Goal: Task Accomplishment & Management: Manage account settings

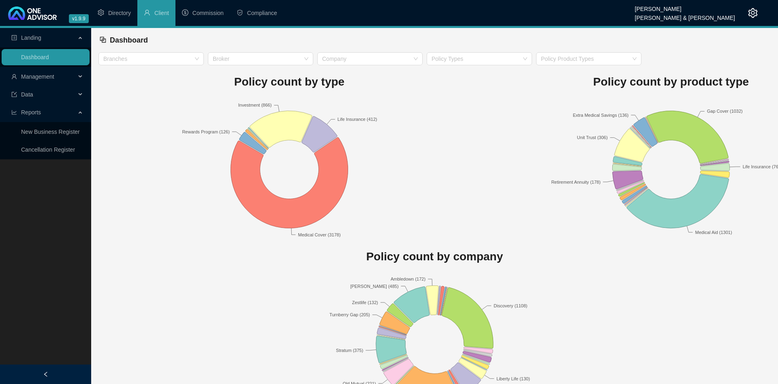
click at [52, 71] on span "Management" at bounding box center [43, 76] width 64 height 16
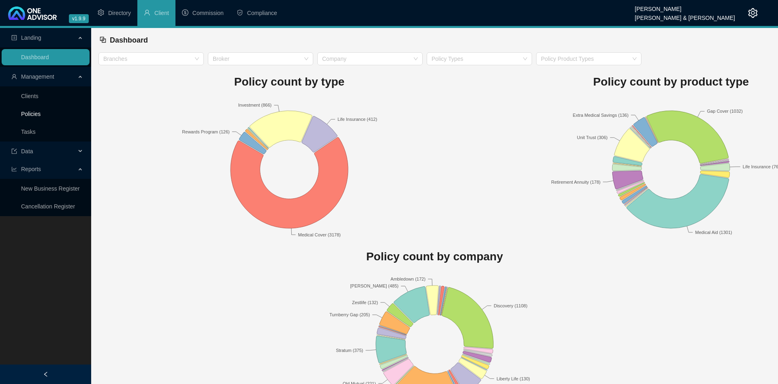
click at [38, 117] on link "Policies" at bounding box center [30, 114] width 19 height 6
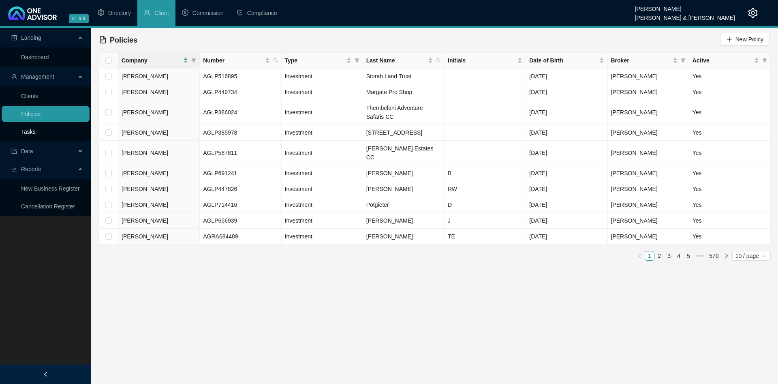
click at [36, 132] on link "Tasks" at bounding box center [28, 131] width 15 height 6
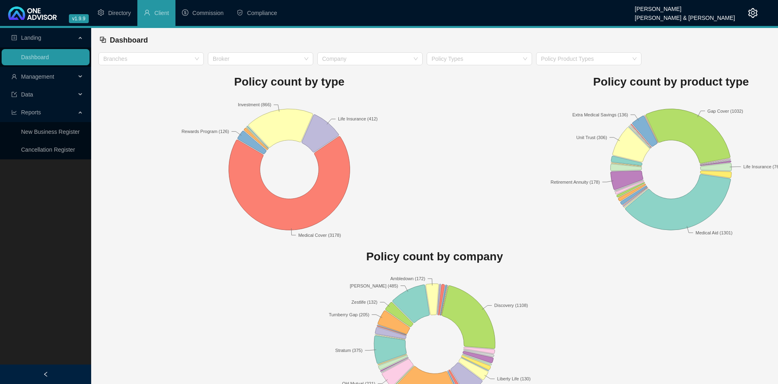
click at [762, 8] on header "v1.9.9 [PERSON_NAME] [PERSON_NAME] & [PERSON_NAME] Directory Client Commission …" at bounding box center [389, 14] width 778 height 28
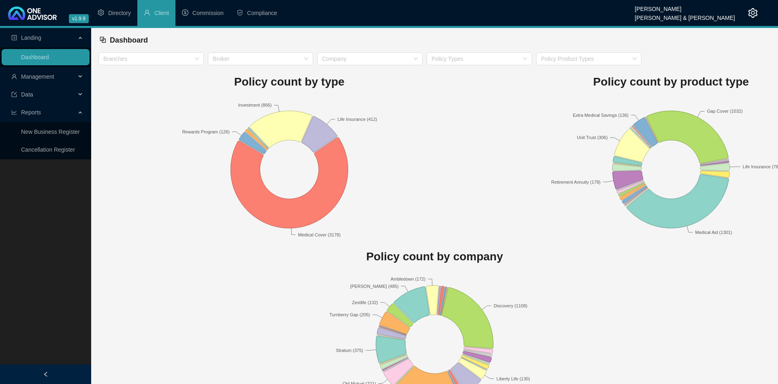
click at [754, 11] on icon "setting" at bounding box center [753, 13] width 10 height 10
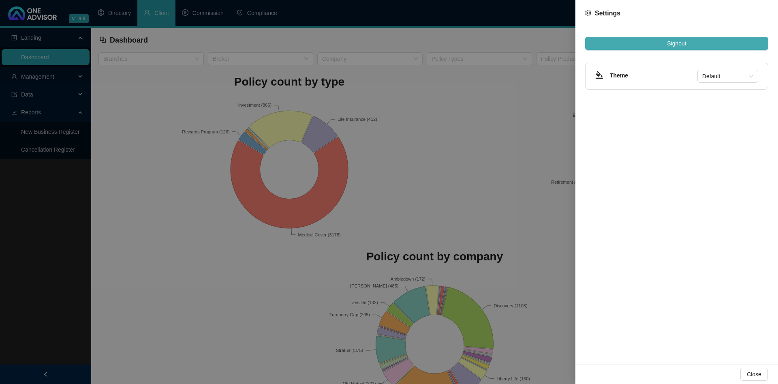
click at [690, 45] on button "Signout" at bounding box center [676, 43] width 183 height 13
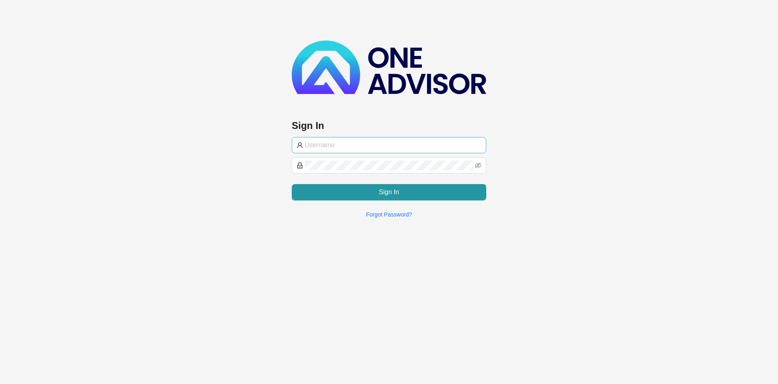
click at [342, 147] on input "text" at bounding box center [393, 145] width 177 height 10
click at [361, 140] on input "text" at bounding box center [393, 145] width 177 height 10
paste input "qzQ9kr@r$5"
type input "qzQ9kr@r$5"
click at [246, 156] on div "Sign In Sign In Forgot Password?" at bounding box center [389, 112] width 778 height 224
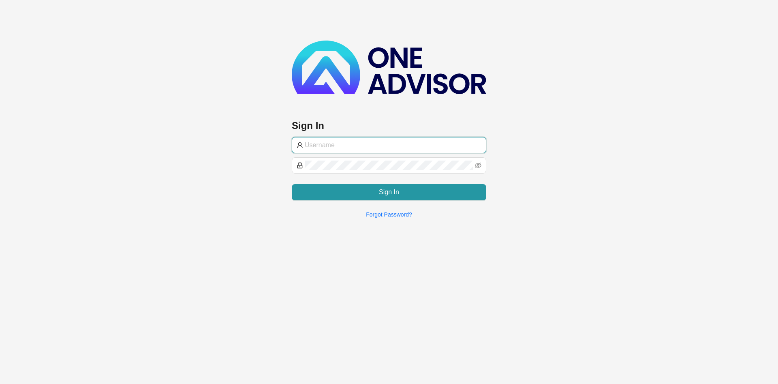
click at [337, 145] on input "text" at bounding box center [393, 145] width 177 height 10
click at [341, 143] on input "text" at bounding box center [393, 145] width 177 height 10
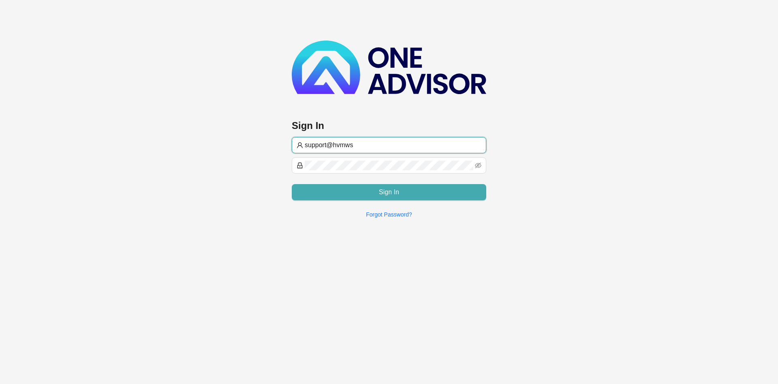
type input "support@hvmws"
click at [456, 197] on button "Sign In" at bounding box center [389, 192] width 194 height 16
